Goal: Information Seeking & Learning: Check status

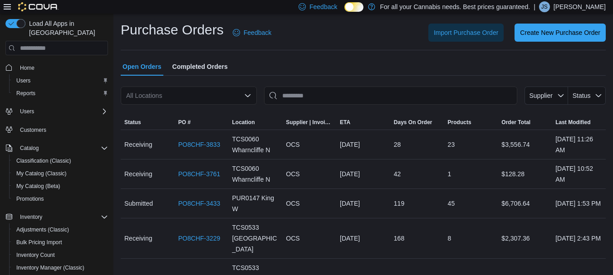
scroll to position [104, 0]
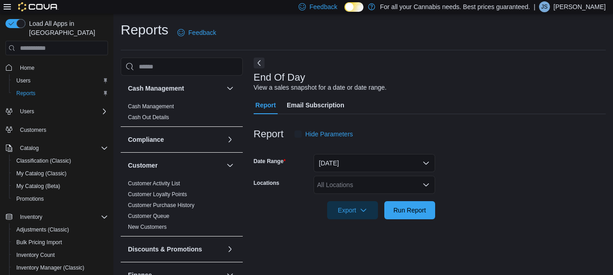
scroll to position [15, 0]
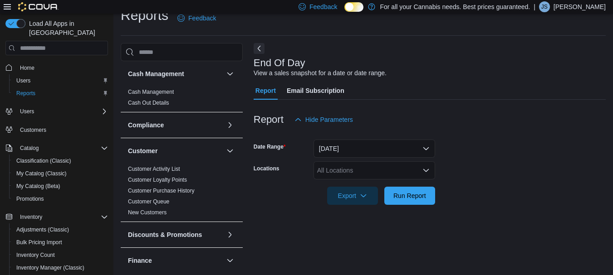
click at [339, 169] on div "All Locations" at bounding box center [375, 171] width 122 height 18
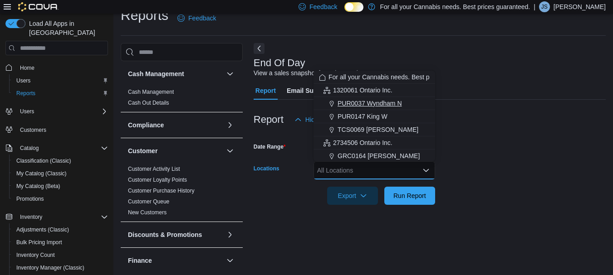
click at [358, 108] on button "PUR0037 Wyndham N" at bounding box center [375, 103] width 122 height 13
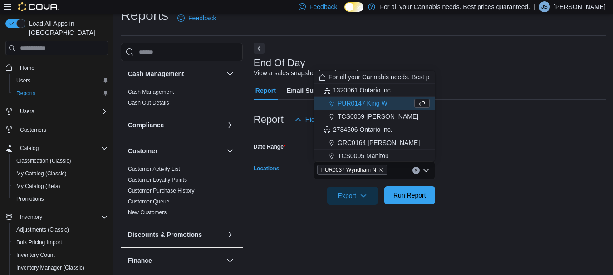
click at [419, 200] on span "Run Report" at bounding box center [409, 195] width 33 height 9
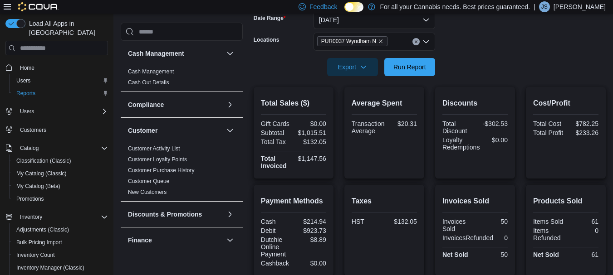
scroll to position [141, 0]
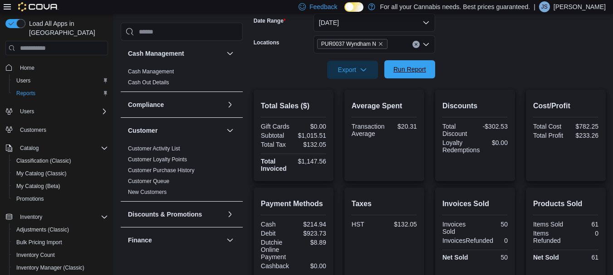
click at [415, 66] on span "Run Report" at bounding box center [409, 69] width 33 height 9
click at [405, 70] on span "Run Report" at bounding box center [409, 69] width 33 height 9
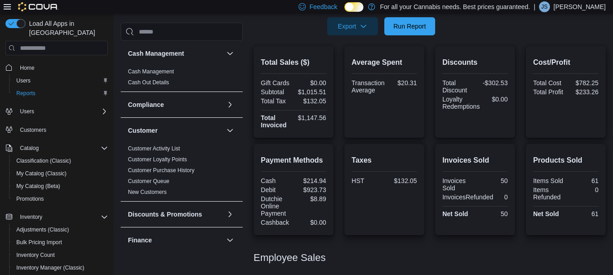
scroll to position [197, 0]
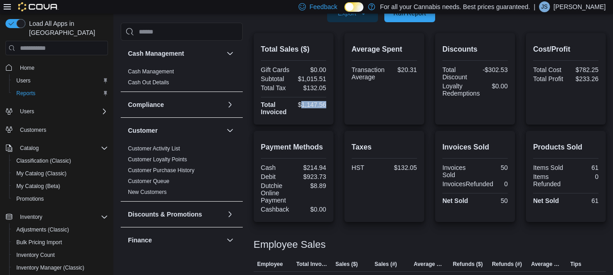
drag, startPoint x: 329, startPoint y: 103, endPoint x: 304, endPoint y: 105, distance: 24.5
click at [304, 105] on div "Total Sales ($) Gift Cards $0.00 Subtotal $1,015.51 Total Tax $132.05 Total Inv…" at bounding box center [294, 79] width 80 height 92
copy div "1,147.56"
click at [409, 16] on div "Feedback Dark Mode For all your Cannabis needs. Best prices guaranteed. | JS [P…" at bounding box center [306, 56] width 613 height 506
